Goal: Share content

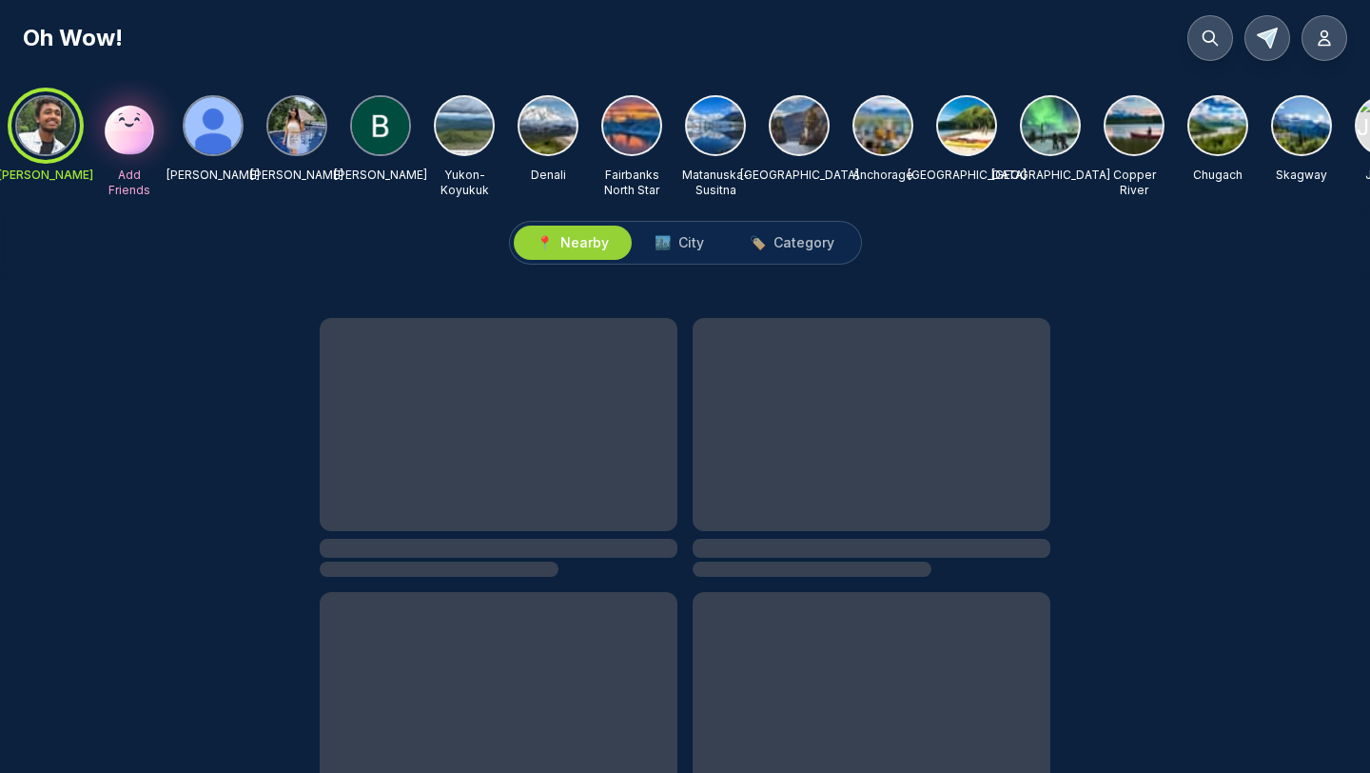
click at [709, 122] on img at bounding box center [715, 125] width 57 height 57
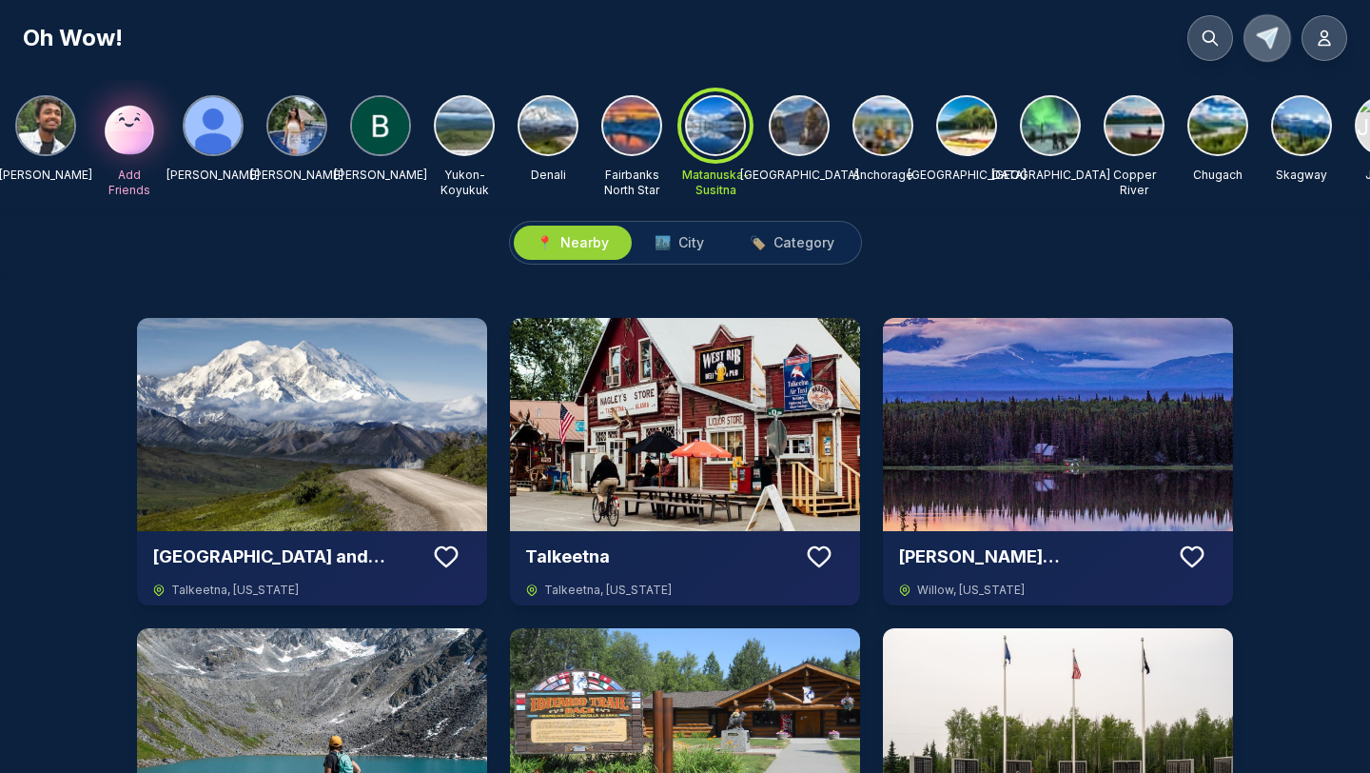
click at [1272, 25] on icon at bounding box center [1267, 38] width 28 height 28
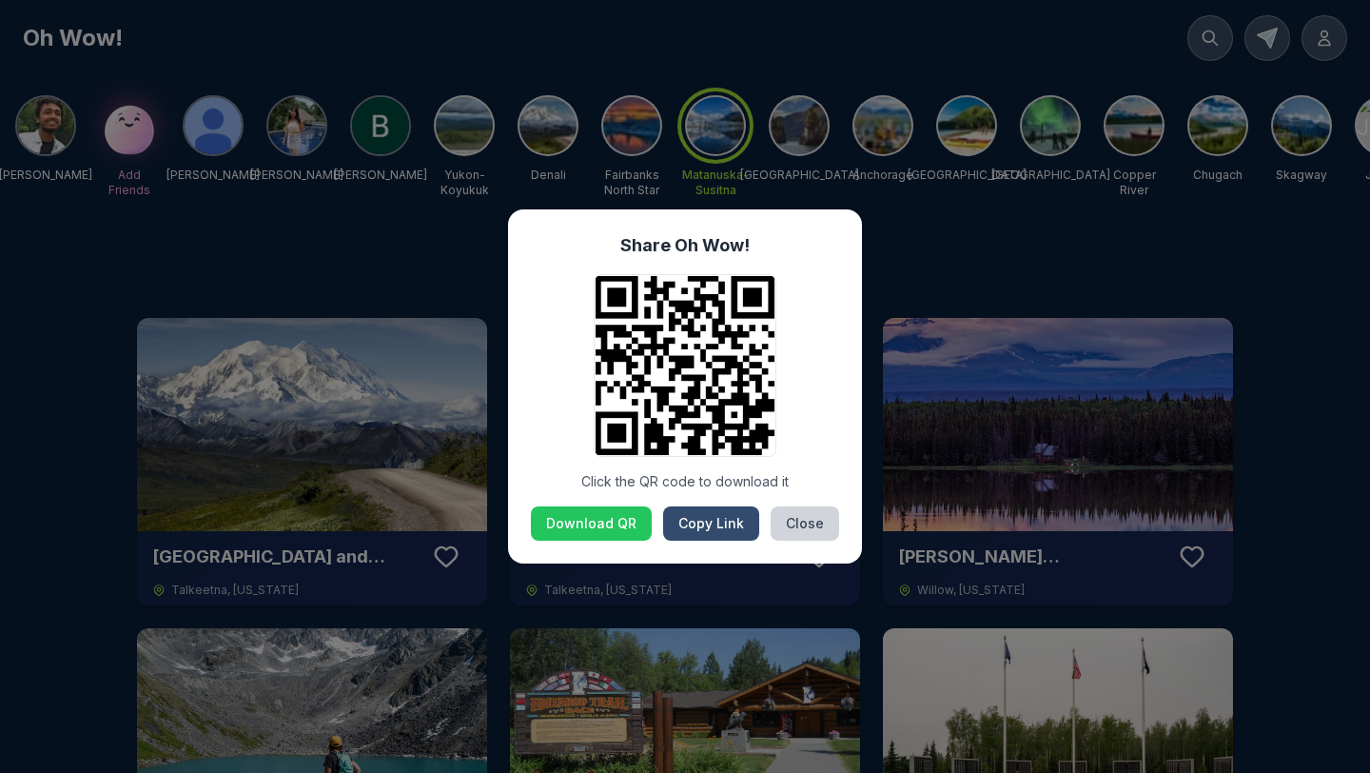
click at [715, 521] on button "Copy Link" at bounding box center [711, 523] width 96 height 34
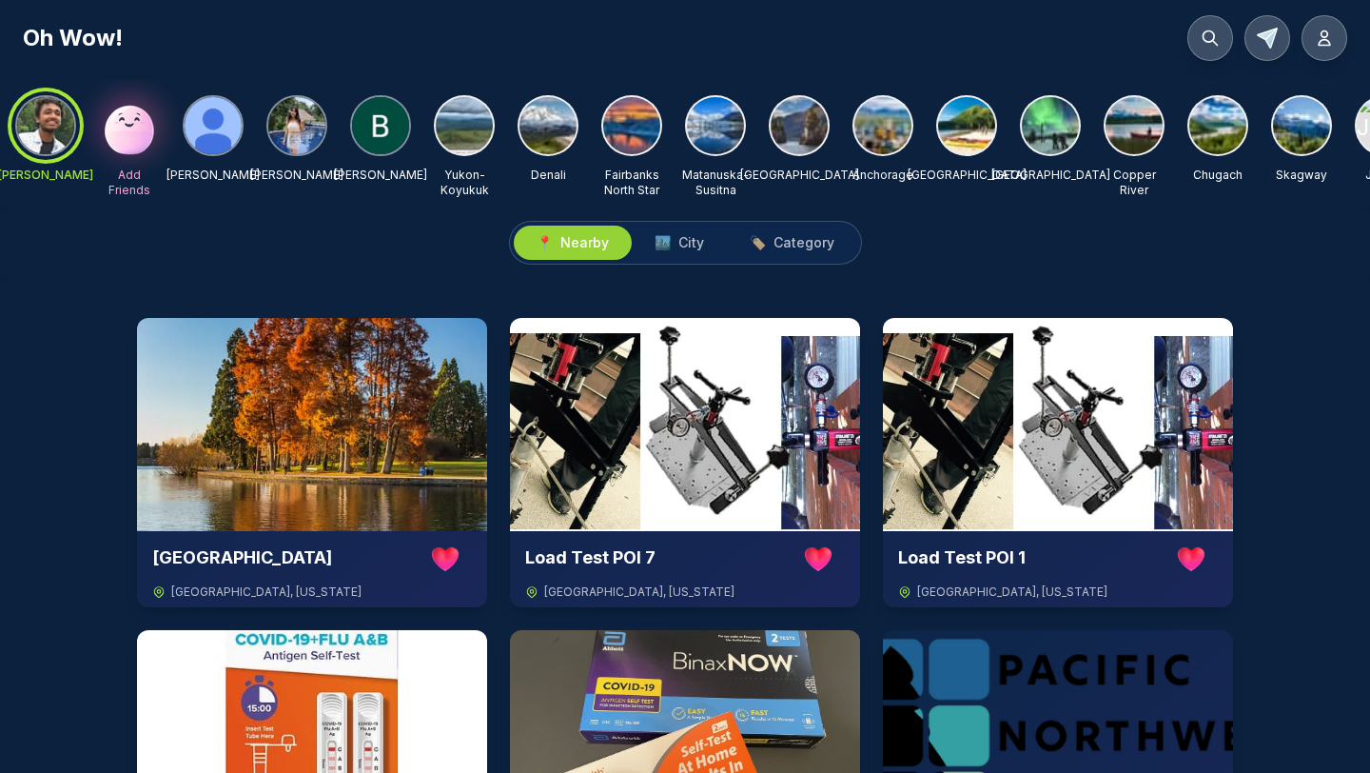
click at [645, 107] on img at bounding box center [631, 125] width 57 height 57
